Goal: Transaction & Acquisition: Book appointment/travel/reservation

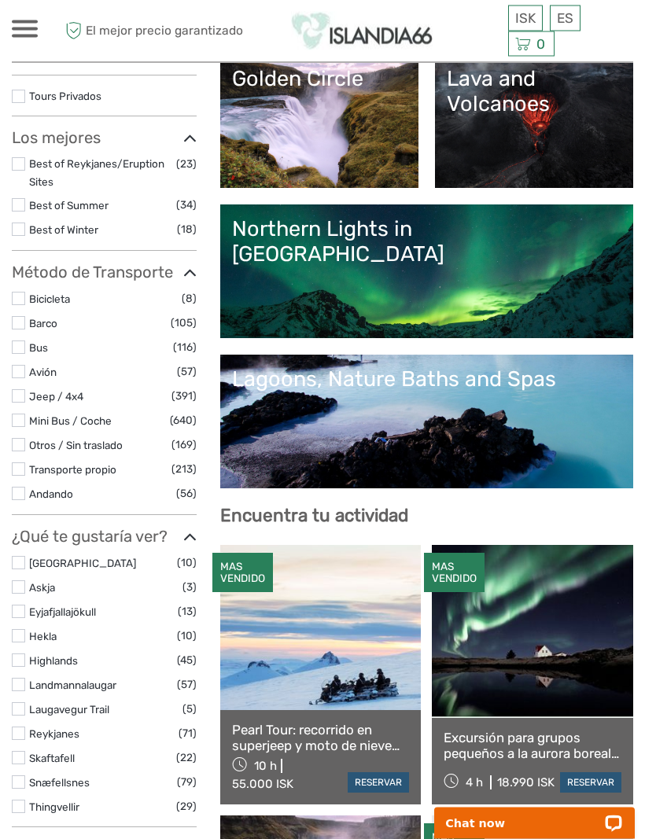
scroll to position [256, 0]
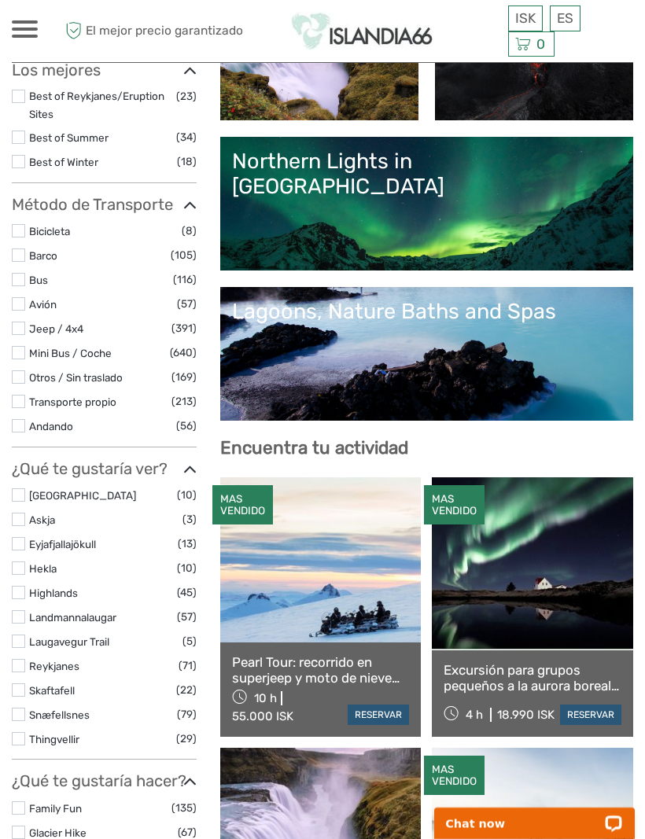
select select
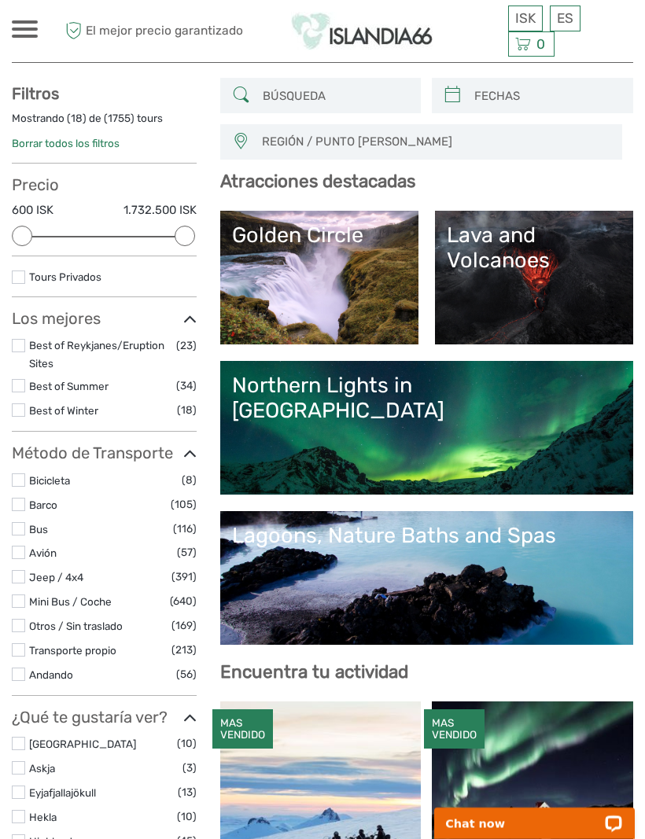
scroll to position [98, 0]
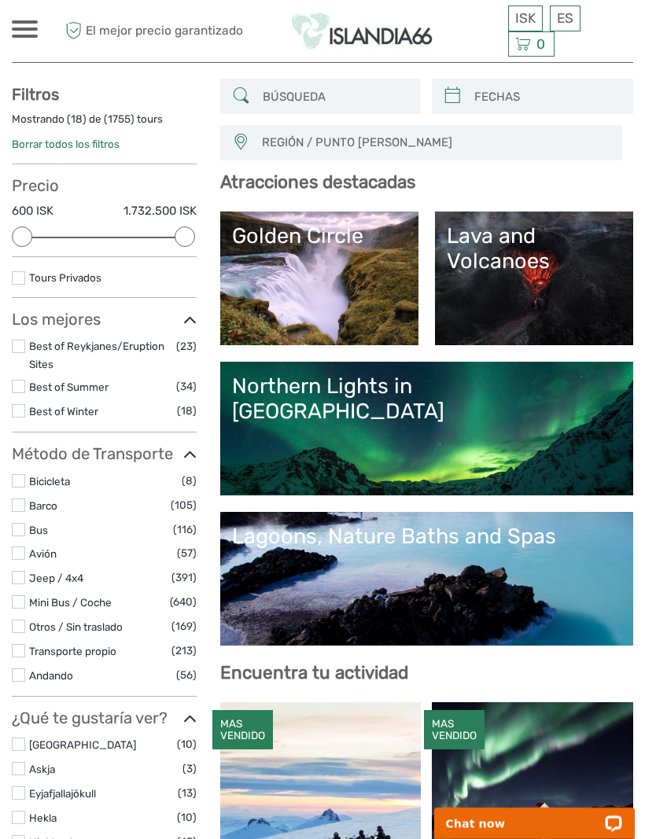
click at [337, 96] on input "search" at bounding box center [334, 97] width 157 height 28
paste input "Vök Bath,"
type input "Vök Bath,"
click at [543, 99] on input "search" at bounding box center [546, 97] width 157 height 28
type input "05/09/2025"
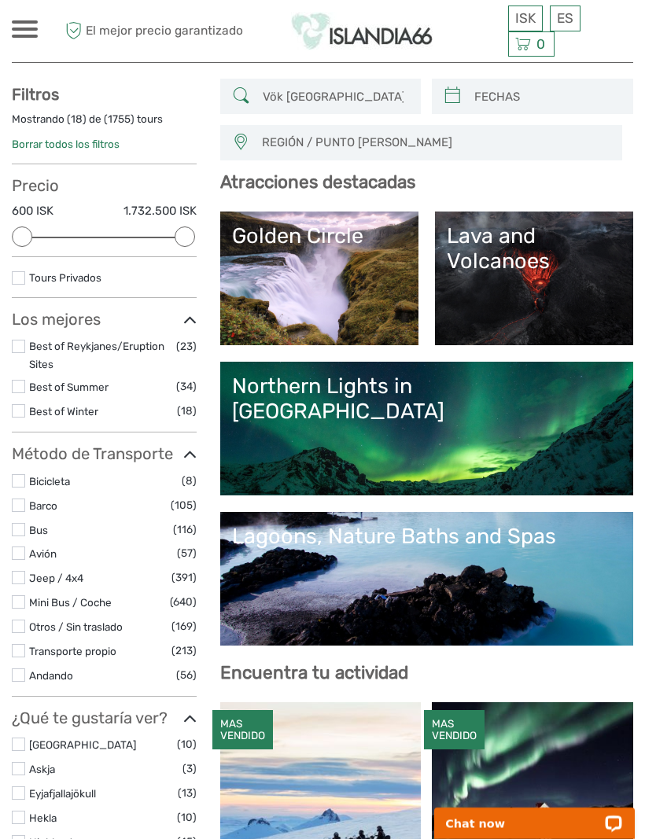
type input "05/09/2025"
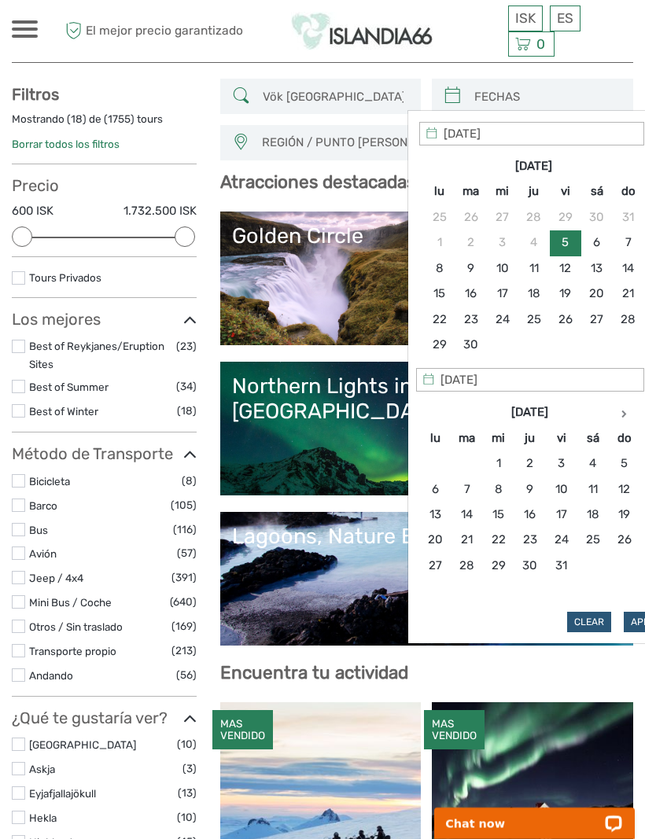
click at [643, 613] on button "Apply" at bounding box center [646, 622] width 44 height 20
type input "05/09/2025 - 05/09/2025"
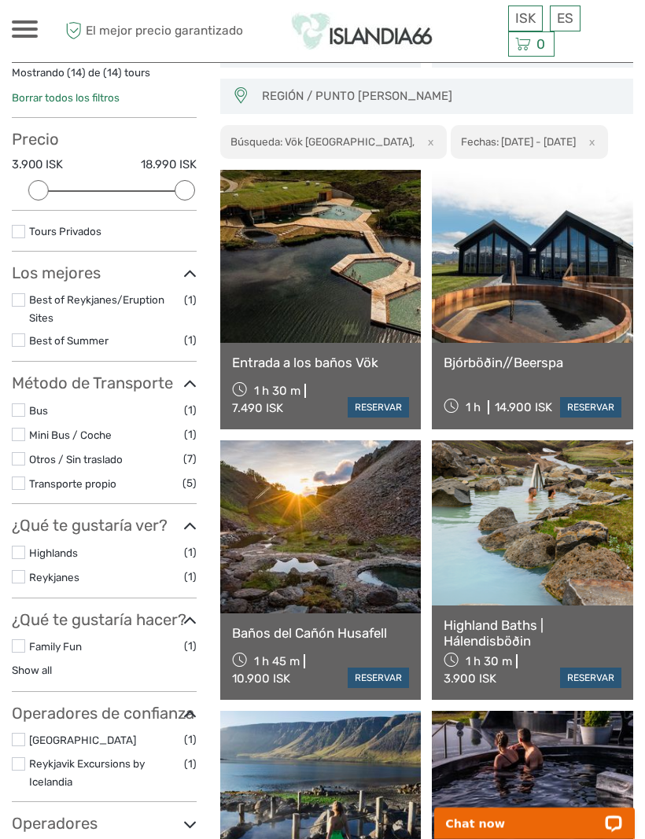
scroll to position [142, 0]
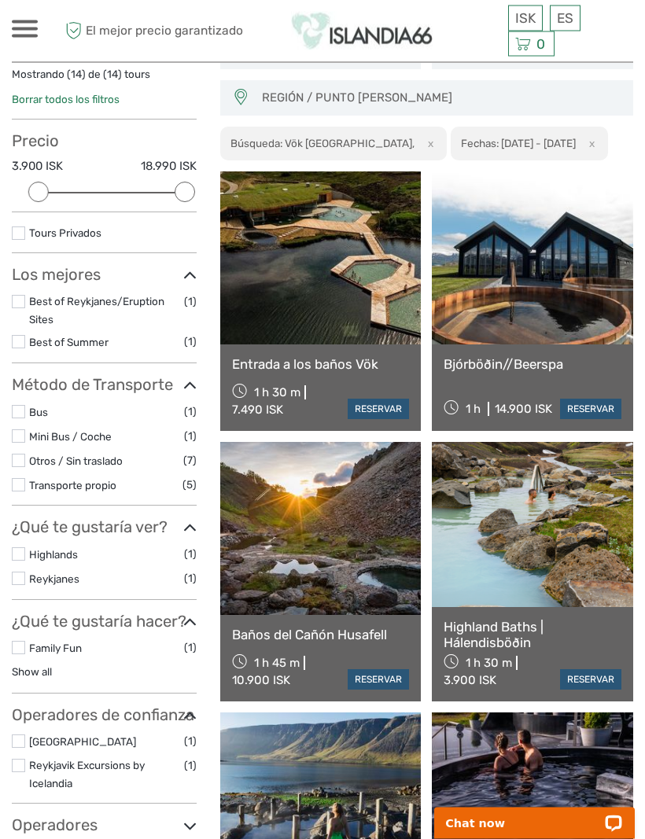
click at [337, 274] on link at bounding box center [320, 258] width 201 height 173
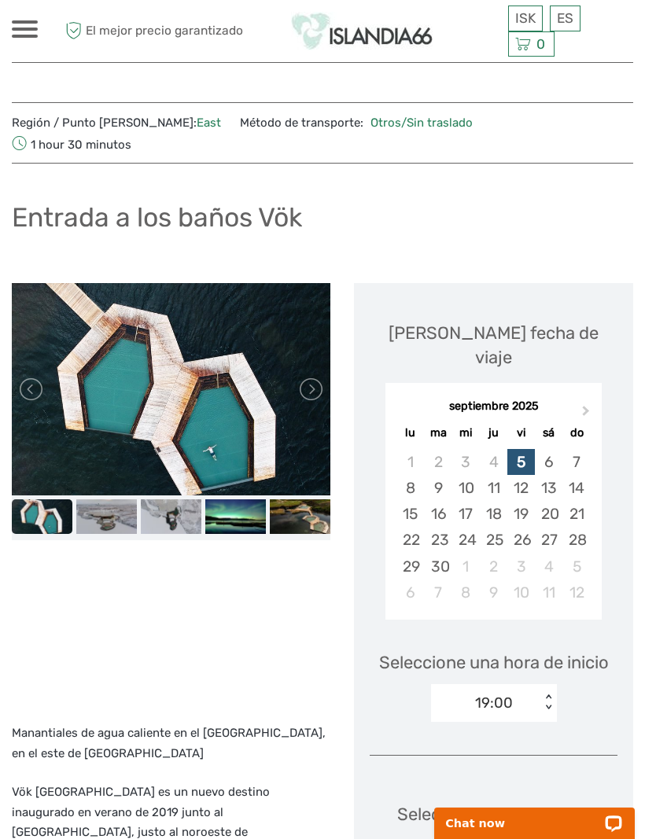
click at [318, 377] on link at bounding box center [309, 389] width 25 height 25
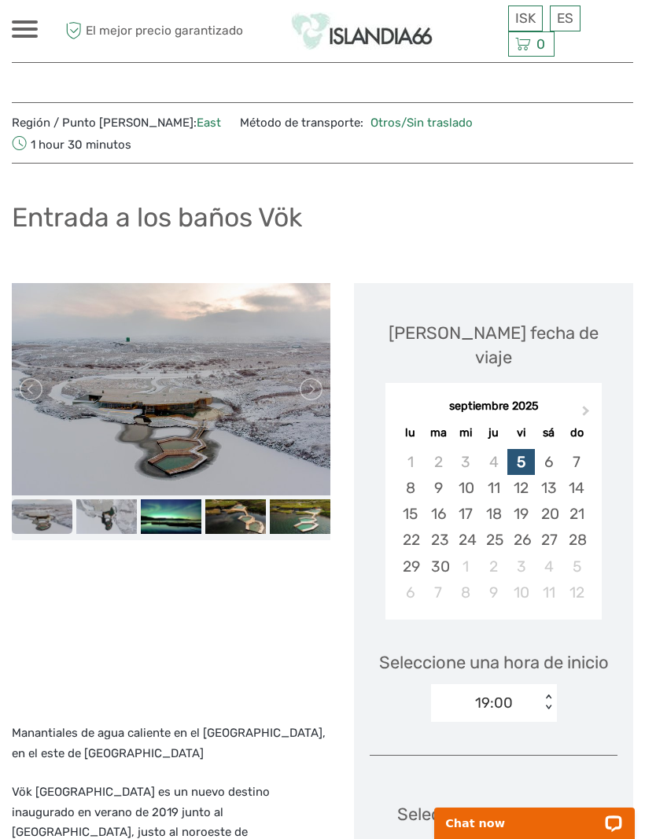
click at [318, 377] on link at bounding box center [309, 389] width 25 height 25
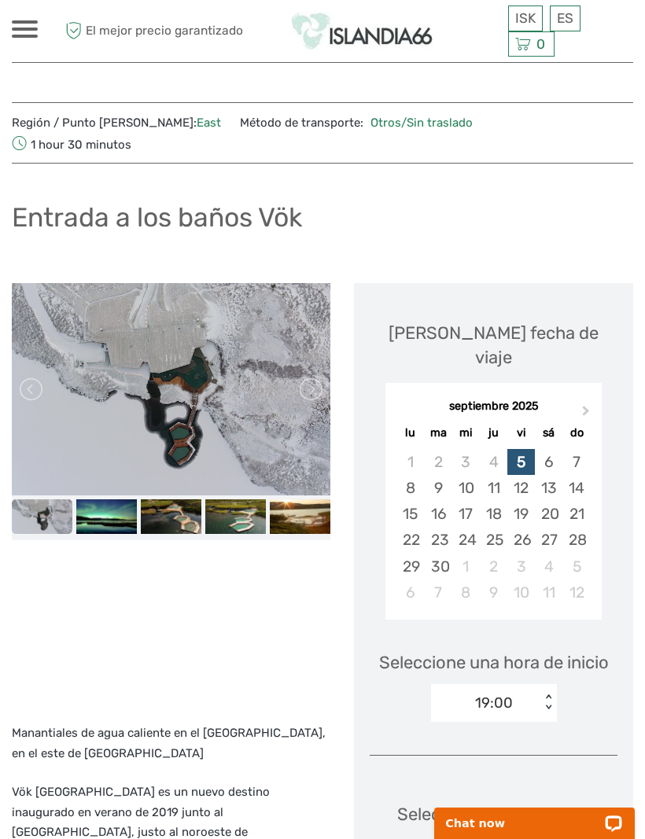
click at [318, 377] on link at bounding box center [309, 389] width 25 height 25
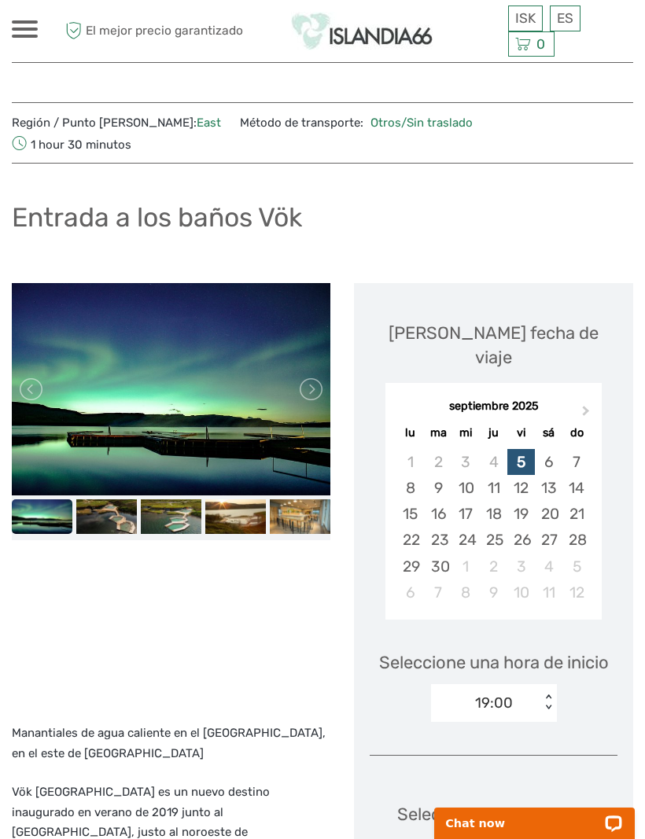
click at [315, 377] on link at bounding box center [309, 389] width 25 height 25
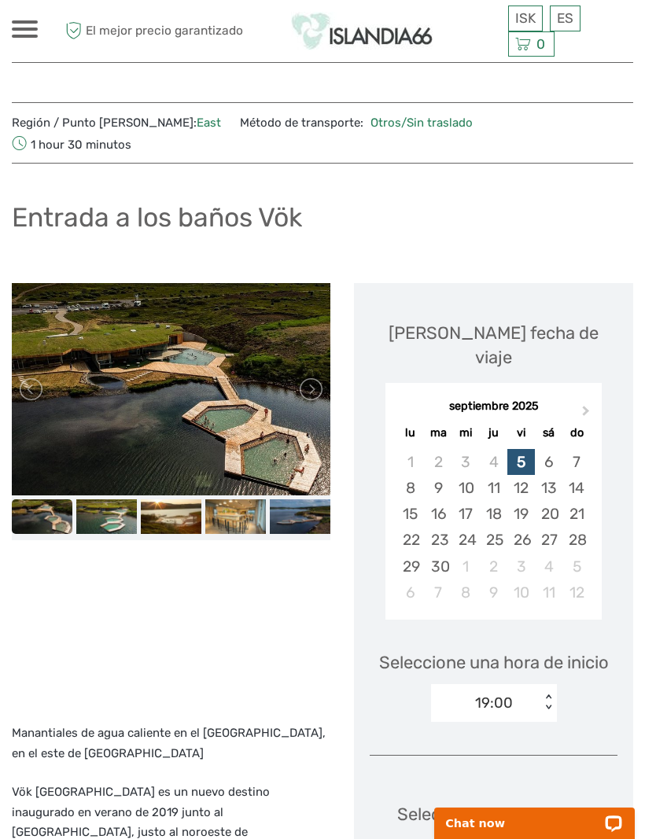
click at [310, 377] on link at bounding box center [309, 389] width 25 height 25
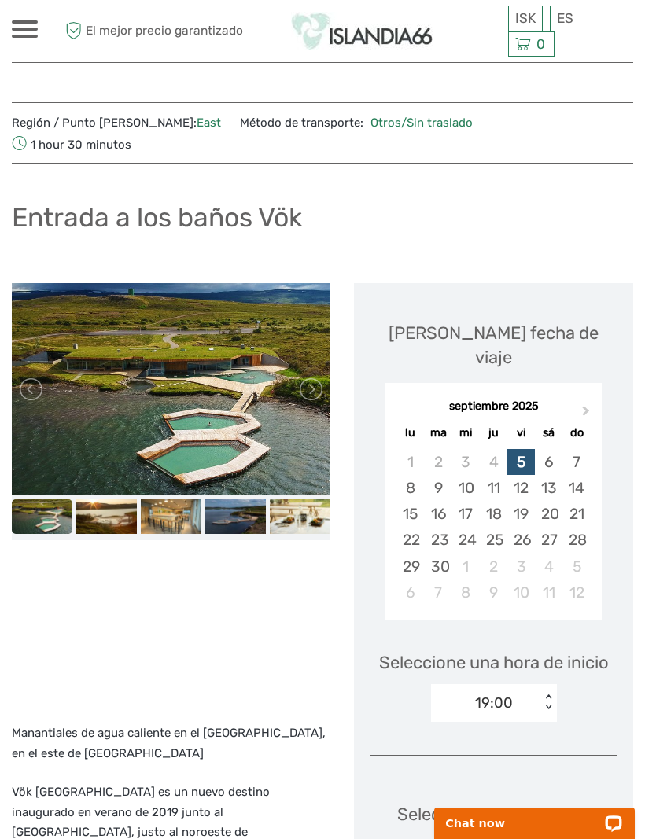
click at [315, 377] on link at bounding box center [309, 389] width 25 height 25
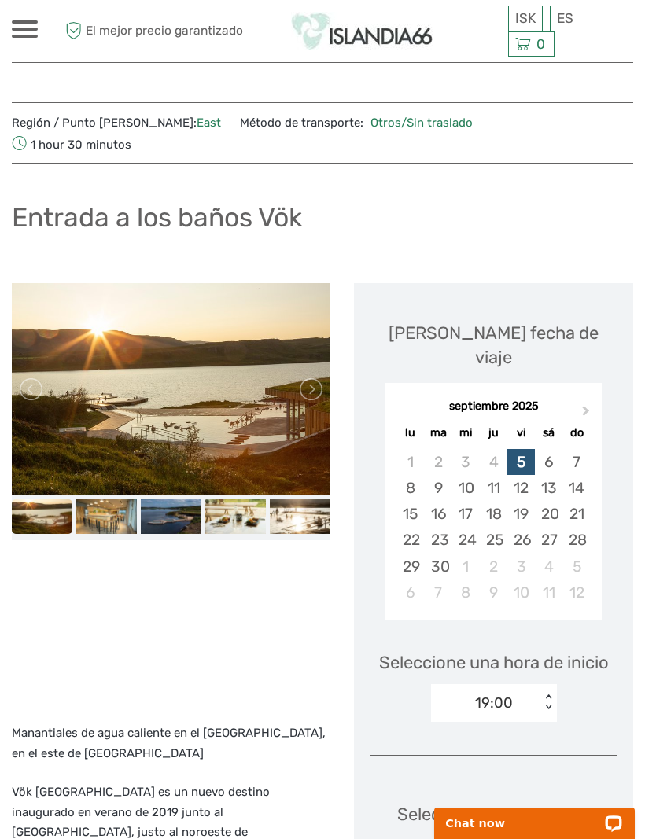
click at [318, 377] on link at bounding box center [309, 389] width 25 height 25
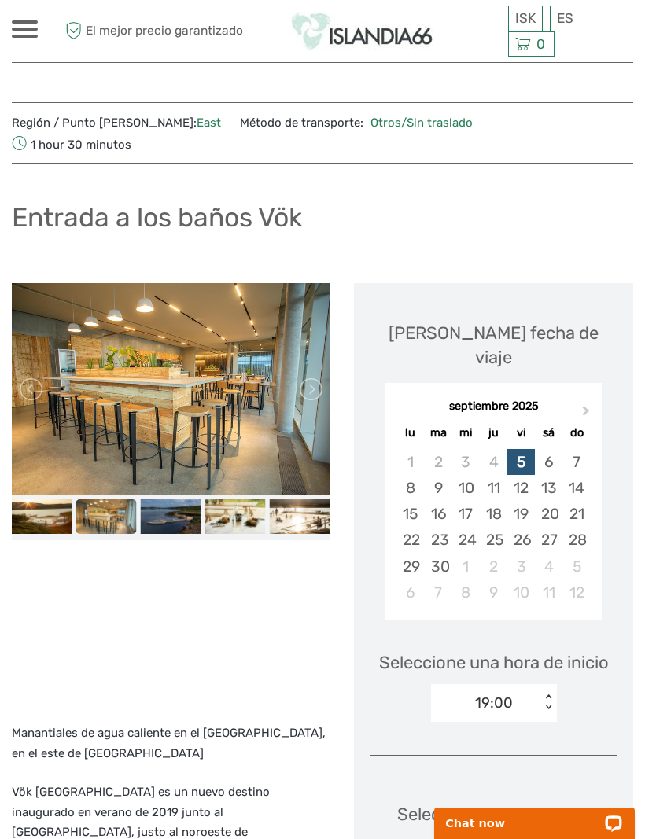
click at [316, 377] on link at bounding box center [309, 389] width 25 height 25
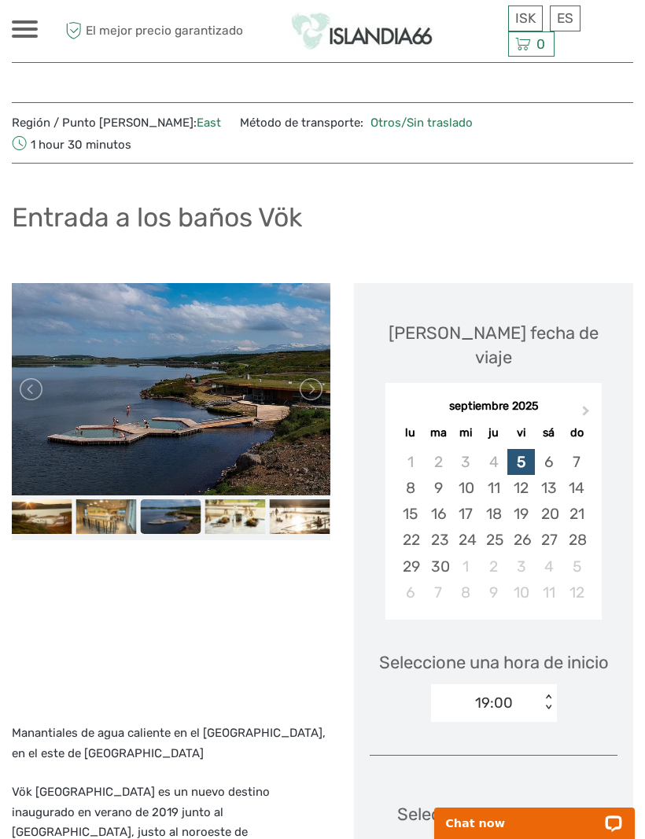
click at [319, 377] on link at bounding box center [309, 389] width 25 height 25
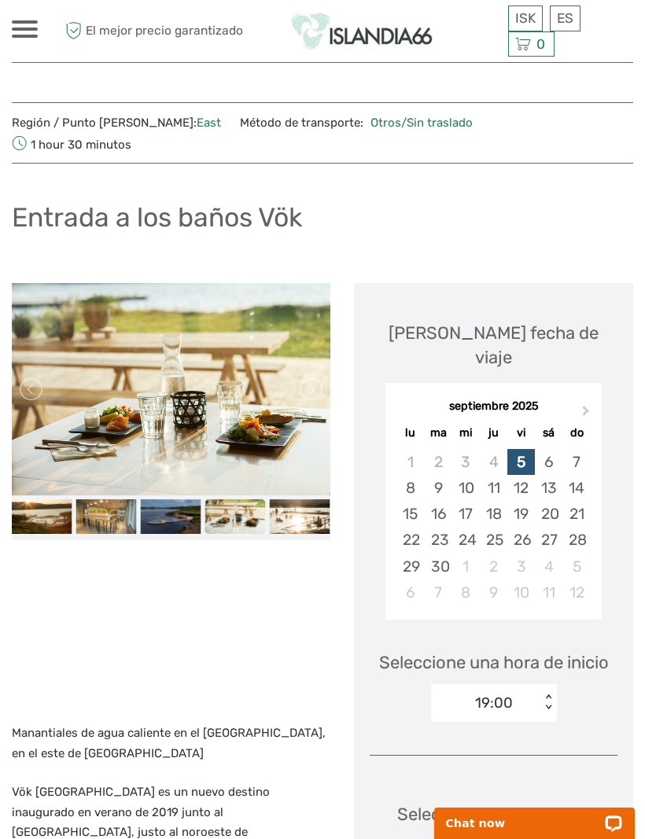
click at [317, 377] on link at bounding box center [309, 389] width 25 height 25
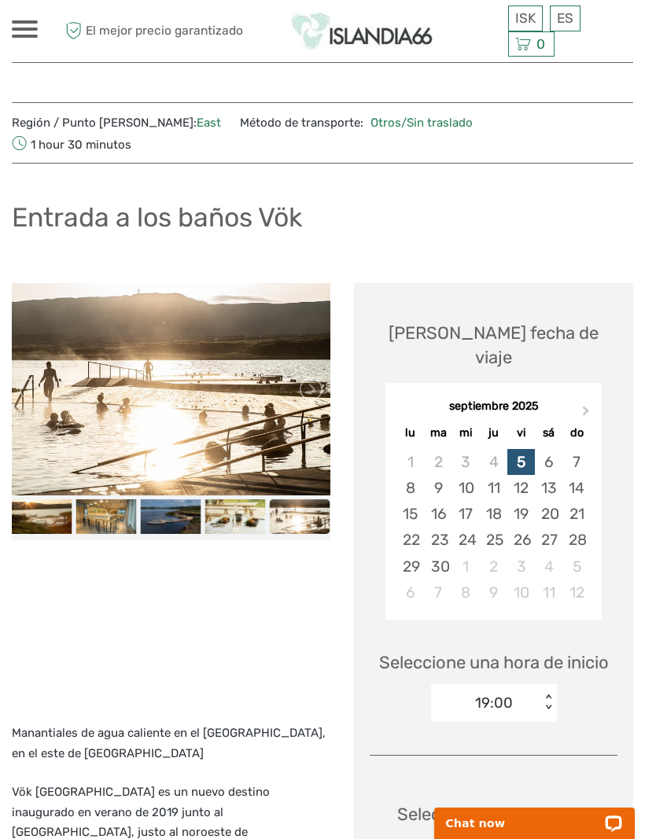
click at [316, 377] on link at bounding box center [309, 389] width 25 height 25
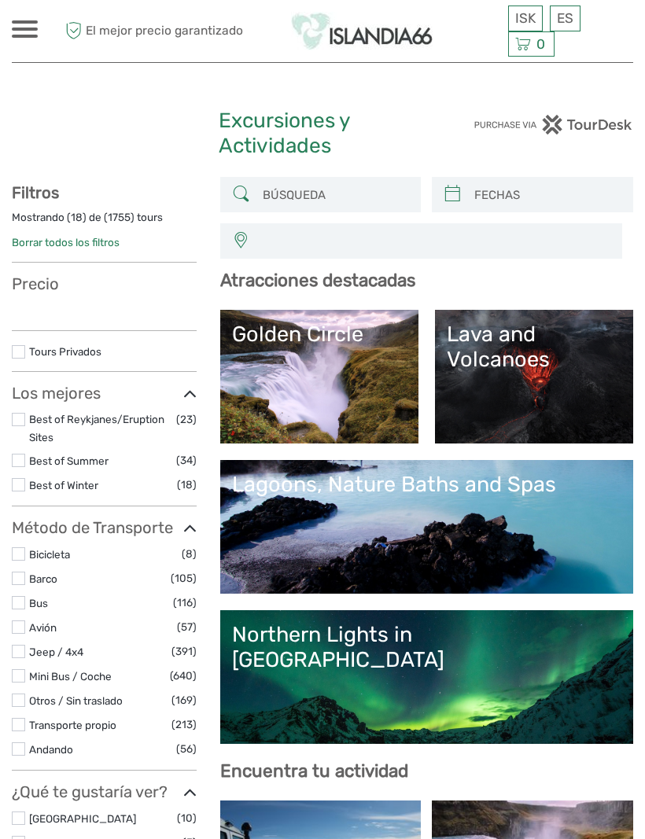
select select
